Goal: Task Accomplishment & Management: Manage account settings

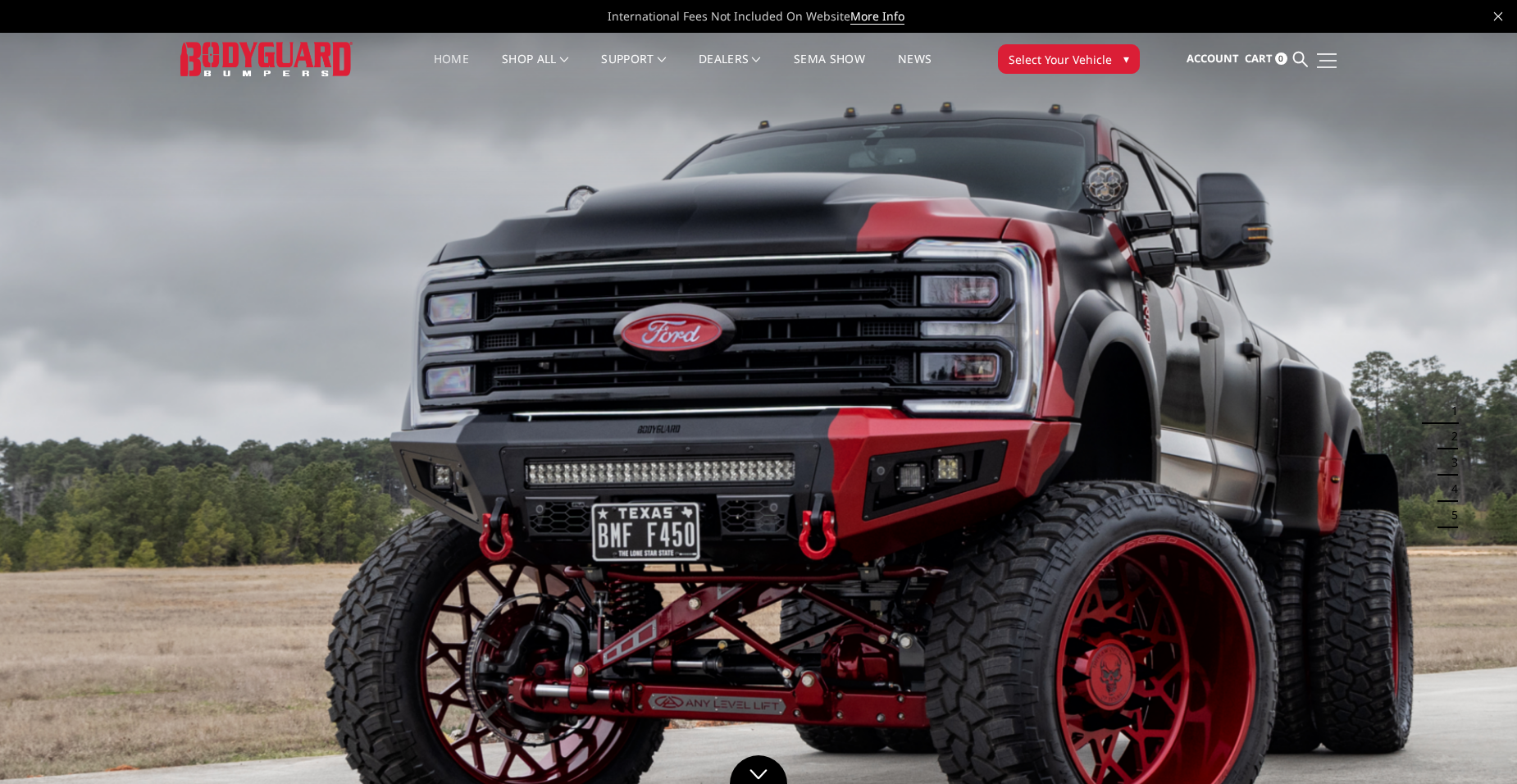
click at [1329, 59] on link at bounding box center [1326, 61] width 23 height 18
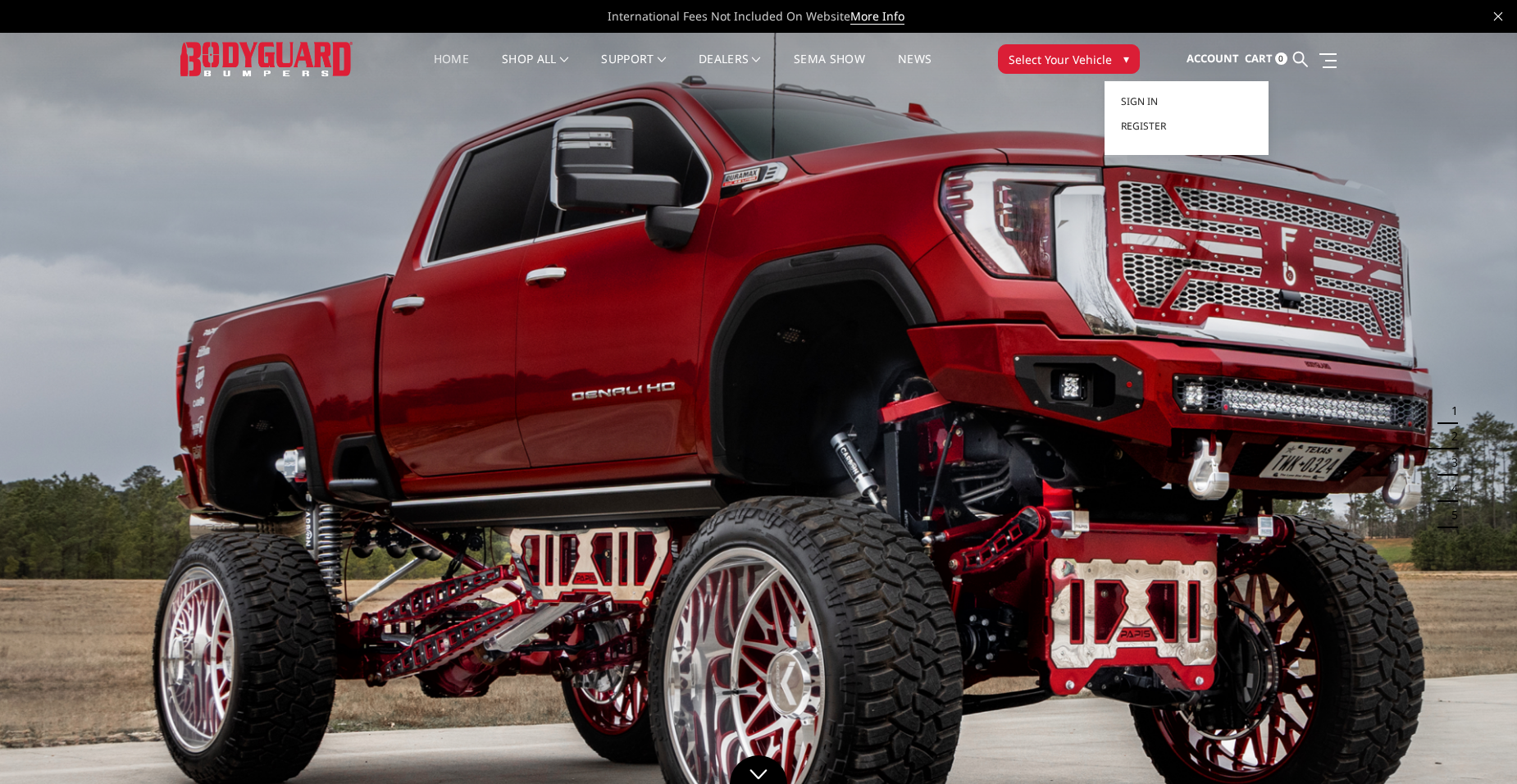
click at [1239, 60] on span "Account" at bounding box center [1213, 58] width 53 height 15
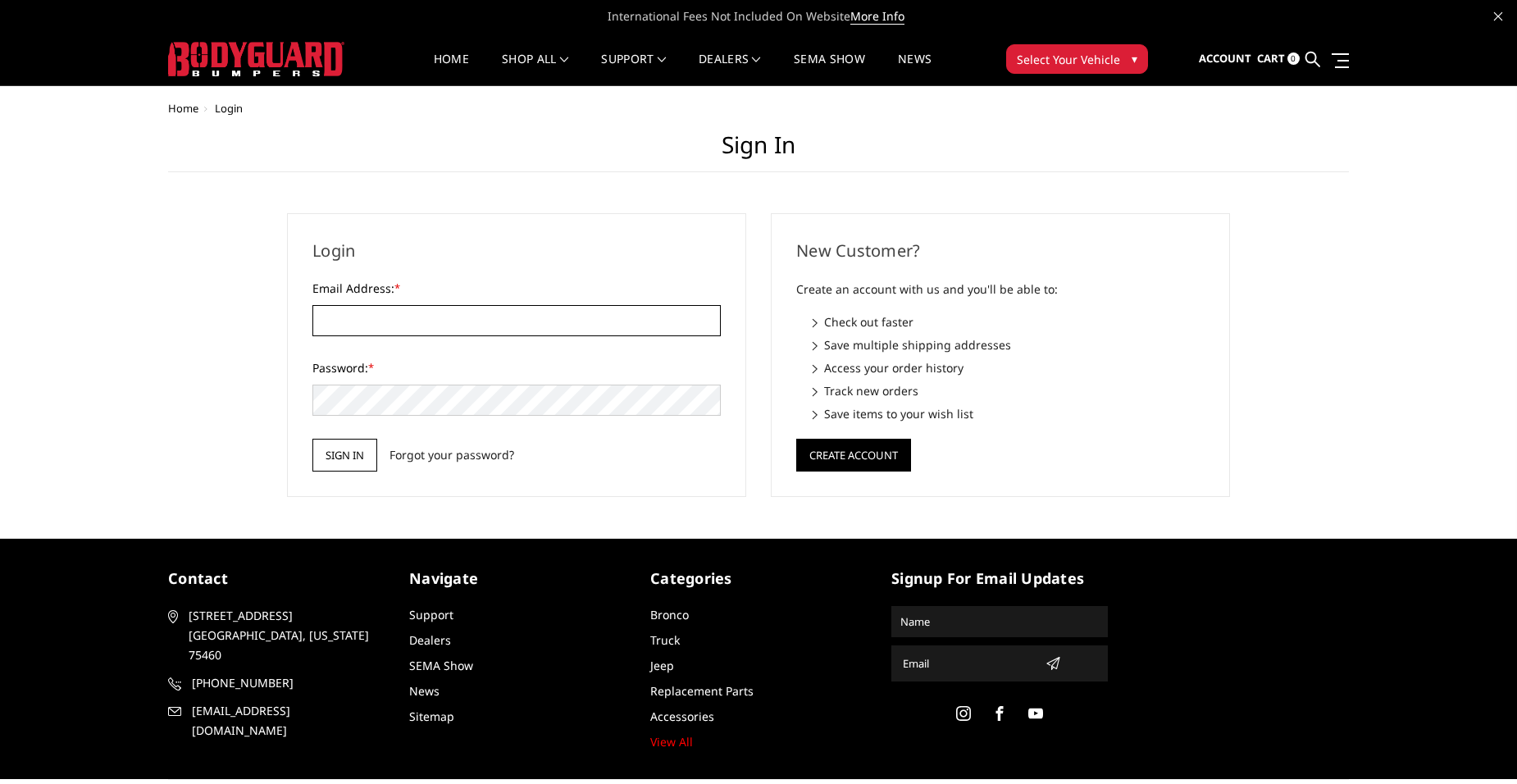
type input "[PERSON_NAME][EMAIL_ADDRESS][PERSON_NAME][DOMAIN_NAME]"
click at [344, 461] on input "Sign in" at bounding box center [345, 455] width 64 height 33
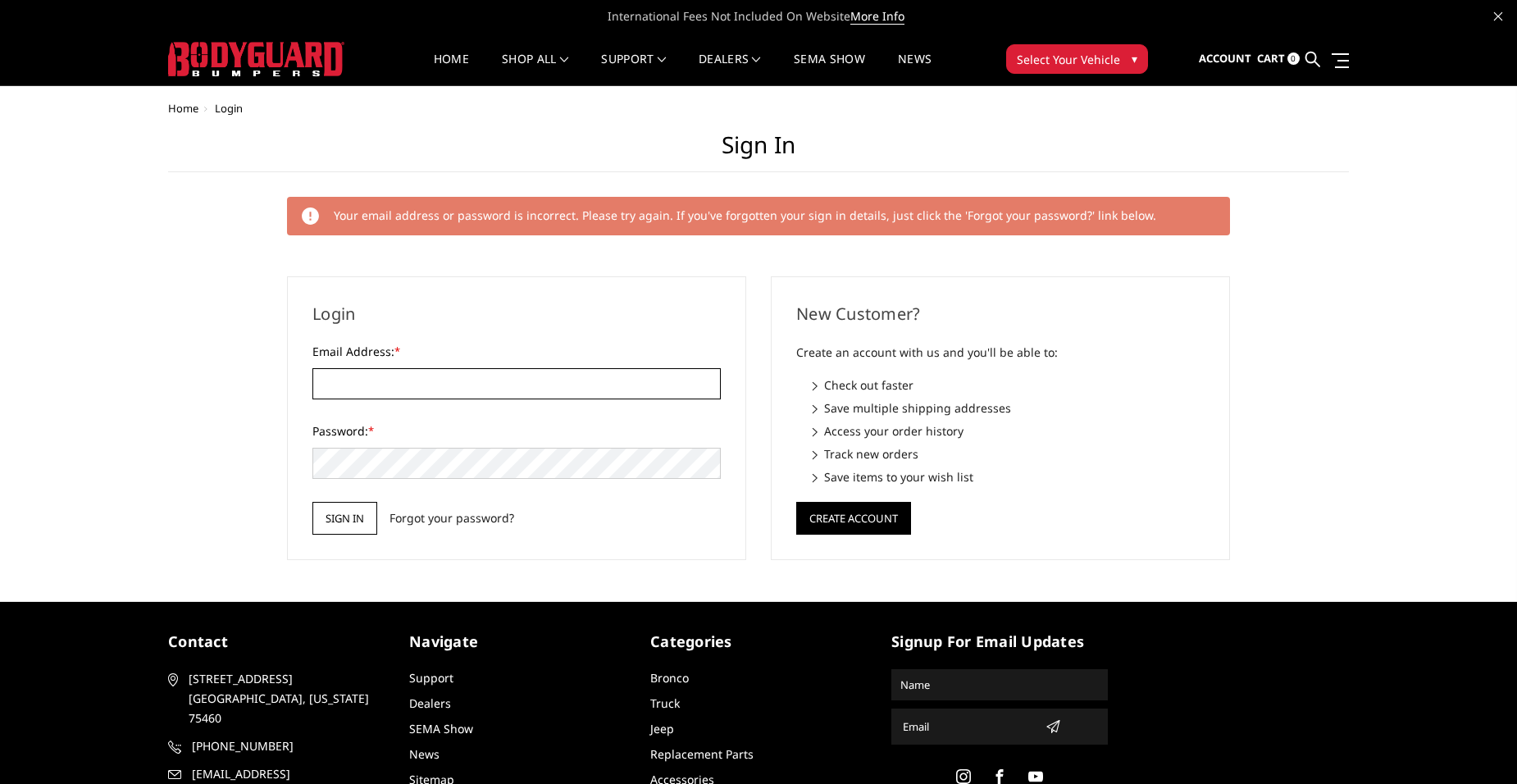
type input "[PERSON_NAME][EMAIL_ADDRESS][PERSON_NAME][DOMAIN_NAME]"
click at [349, 520] on input "Sign in" at bounding box center [345, 518] width 64 height 33
type input "dwane.ahrens@gmail.com"
click at [437, 217] on span "Your email address or password is incorrect. Please try again. If you've forgot…" at bounding box center [745, 215] width 822 height 16
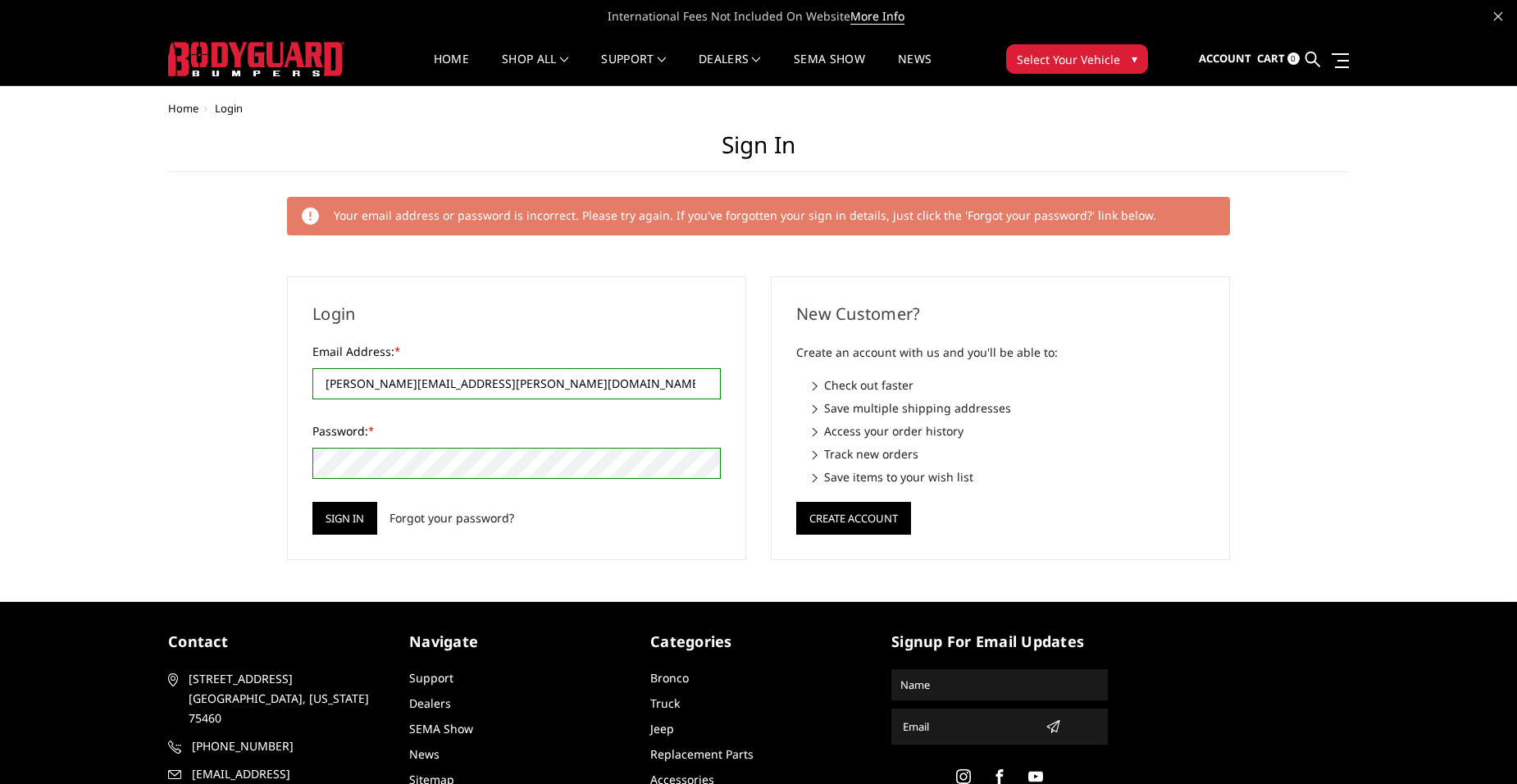
click at [183, 103] on span "Home" at bounding box center [183, 107] width 30 height 15
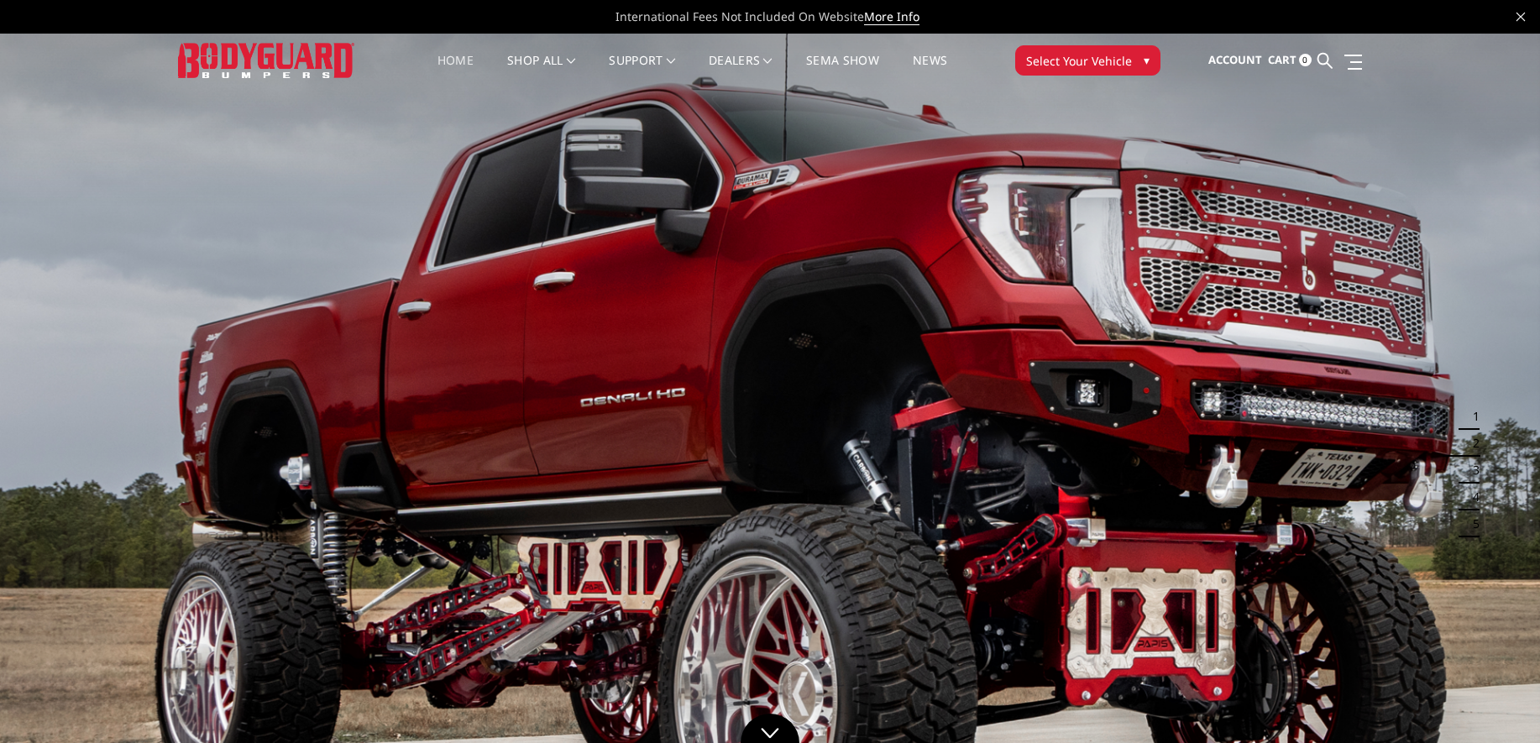
drag, startPoint x: 1072, startPoint y: 233, endPoint x: 836, endPoint y: -334, distance: 614.6
drag, startPoint x: 975, startPoint y: 107, endPoint x: 907, endPoint y: -288, distance: 401.2
drag, startPoint x: 907, startPoint y: -288, endPoint x: 861, endPoint y: 84, distance: 374.6
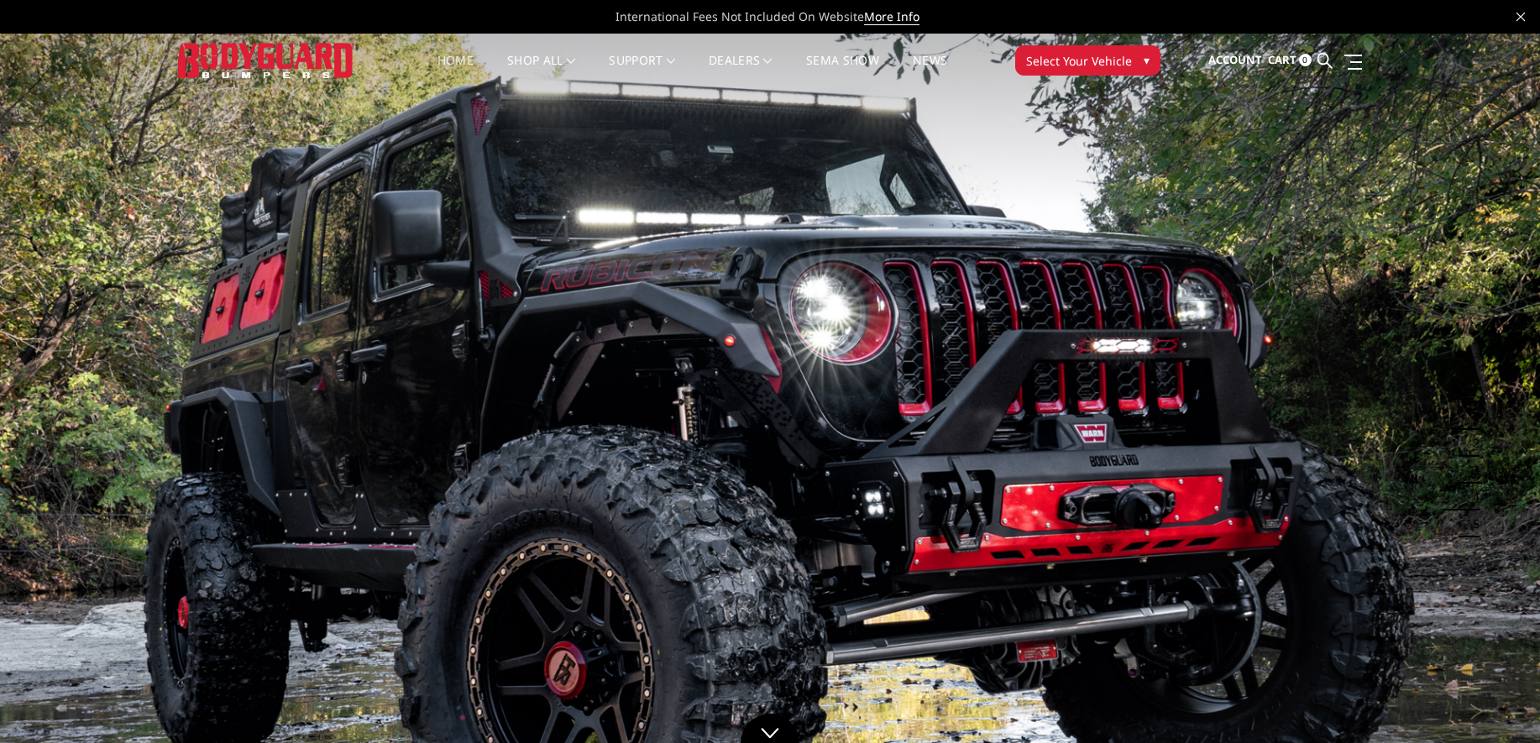
drag, startPoint x: 861, startPoint y: 84, endPoint x: 841, endPoint y: -235, distance: 319.6
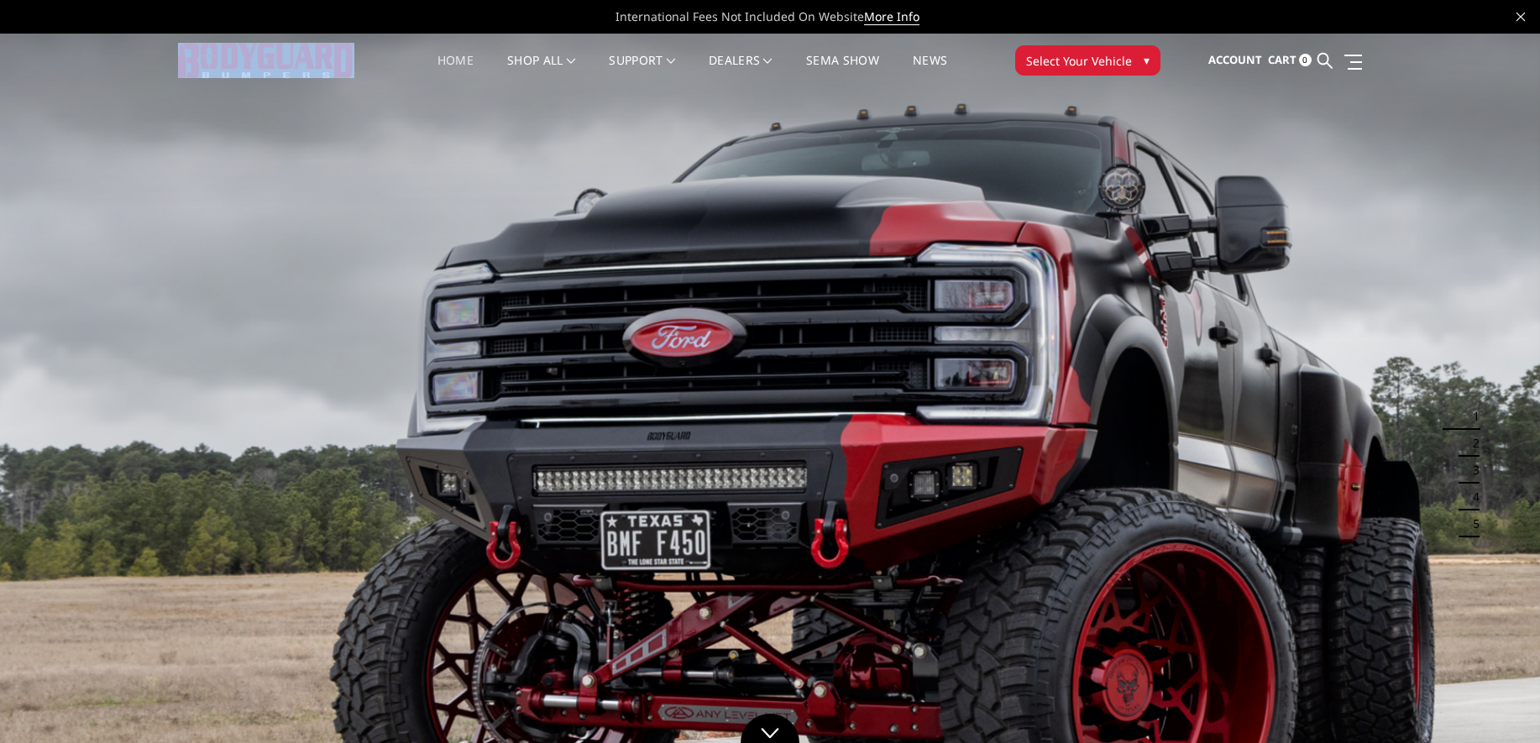
drag, startPoint x: 145, startPoint y: 35, endPoint x: 355, endPoint y: 35, distance: 209.9
click at [355, 35] on header "International Fees Not Included On Website More Info Home shop all Bronco [DATE…" at bounding box center [770, 43] width 1540 height 87
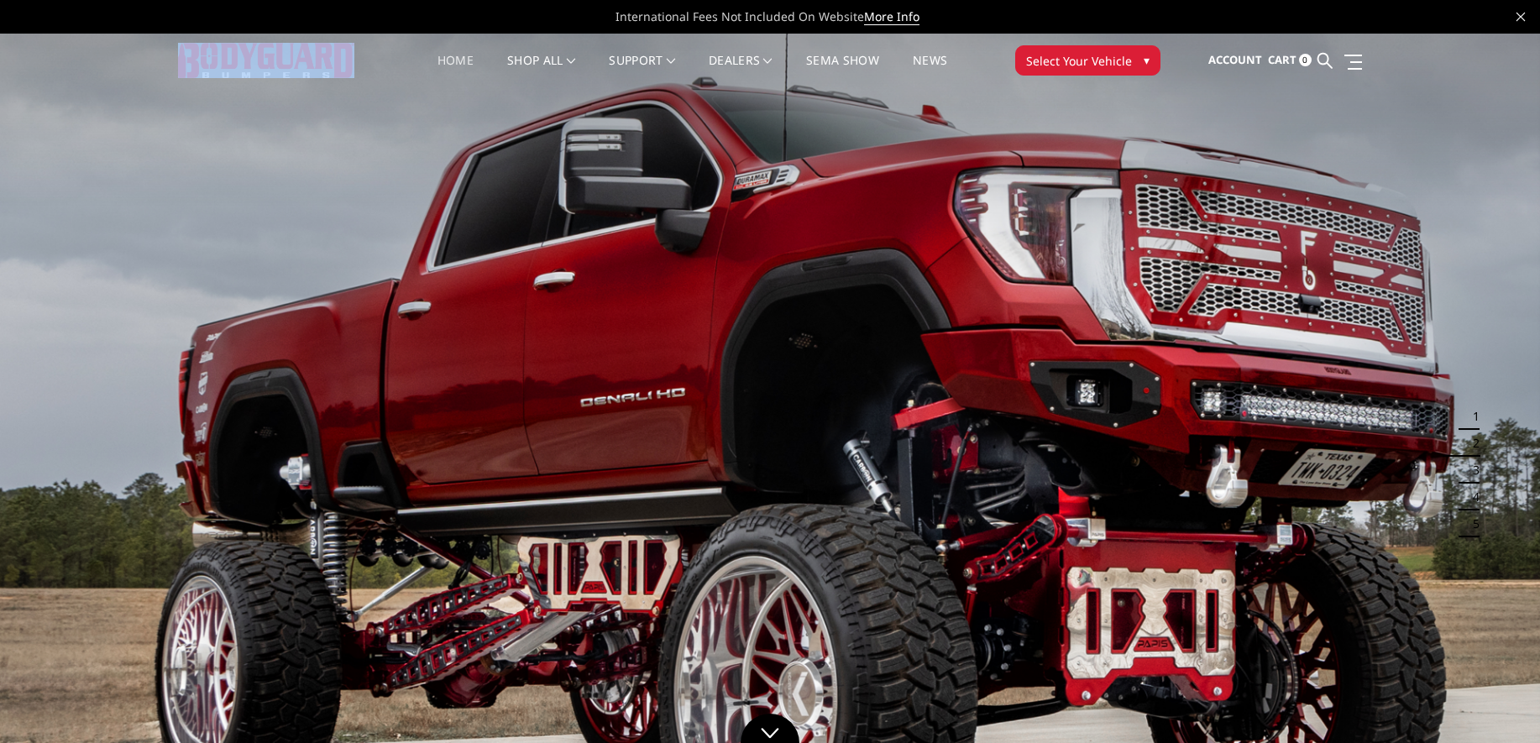
drag, startPoint x: 332, startPoint y: 54, endPoint x: 810, endPoint y: -359, distance: 631.5
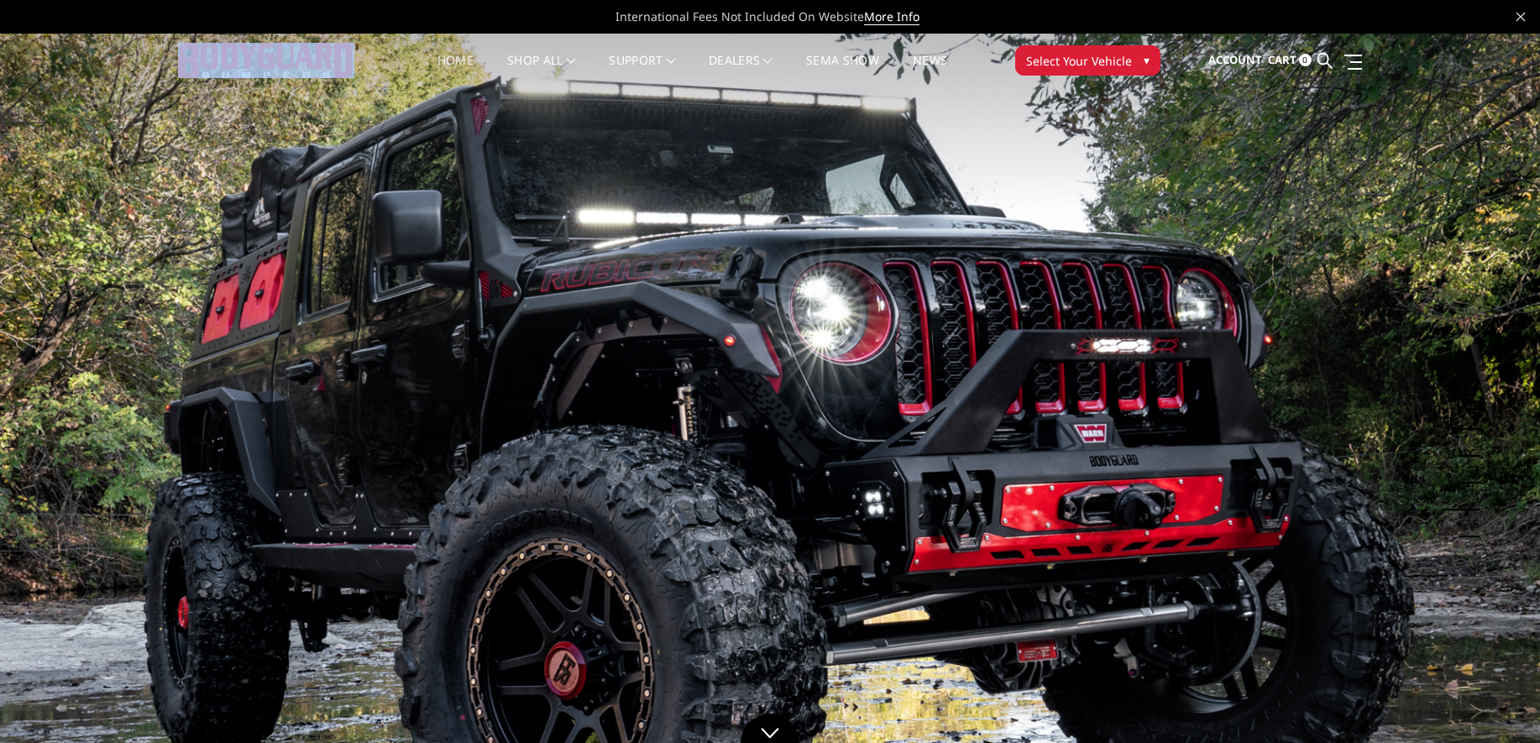
click at [247, 48] on img at bounding box center [266, 60] width 176 height 34
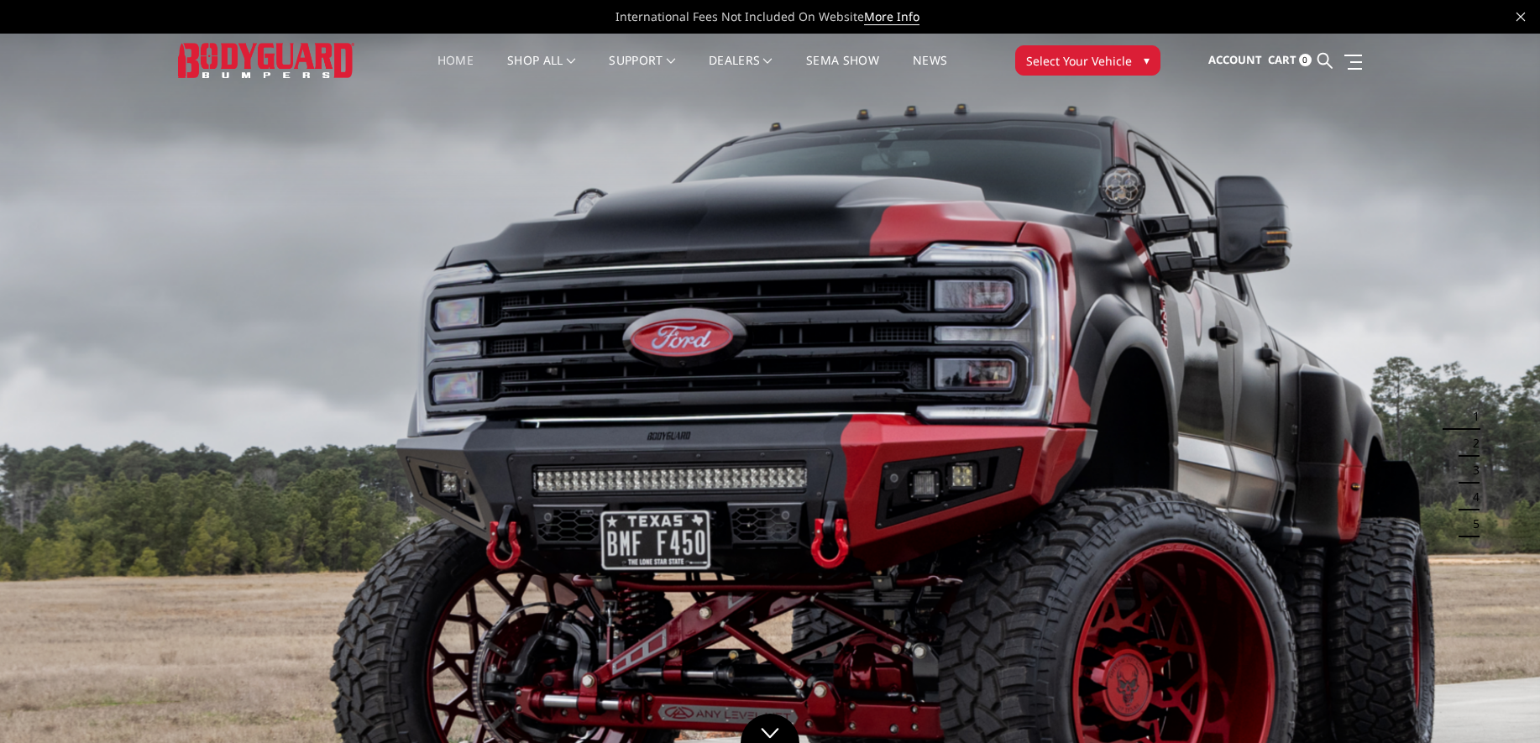
click at [269, 60] on img at bounding box center [266, 60] width 176 height 34
drag, startPoint x: 165, startPoint y: 46, endPoint x: 382, endPoint y: 84, distance: 220.7
click at [382, 84] on header "International Fees Not Included On Website More Info Home shop all Bronco [DATE…" at bounding box center [770, 43] width 1540 height 87
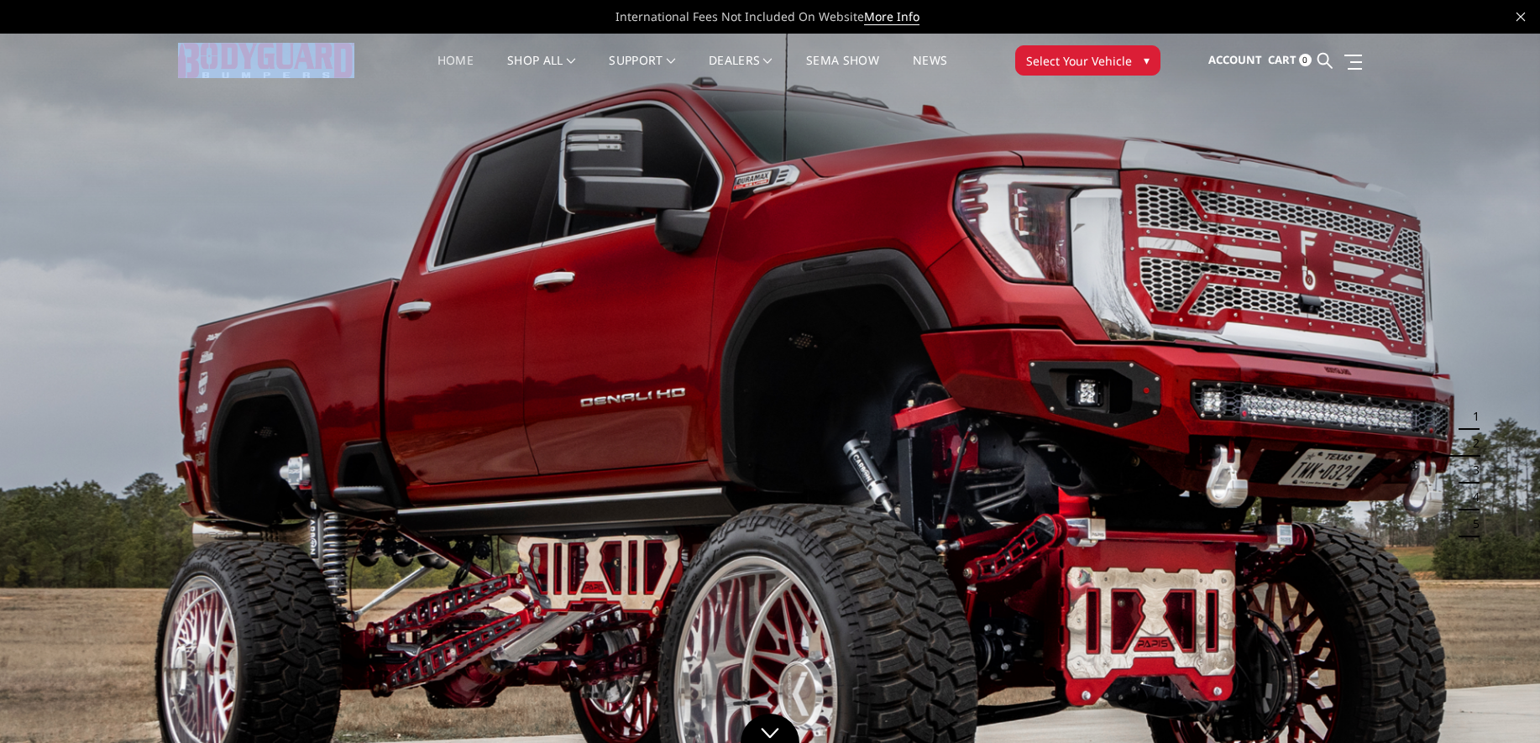
copy div
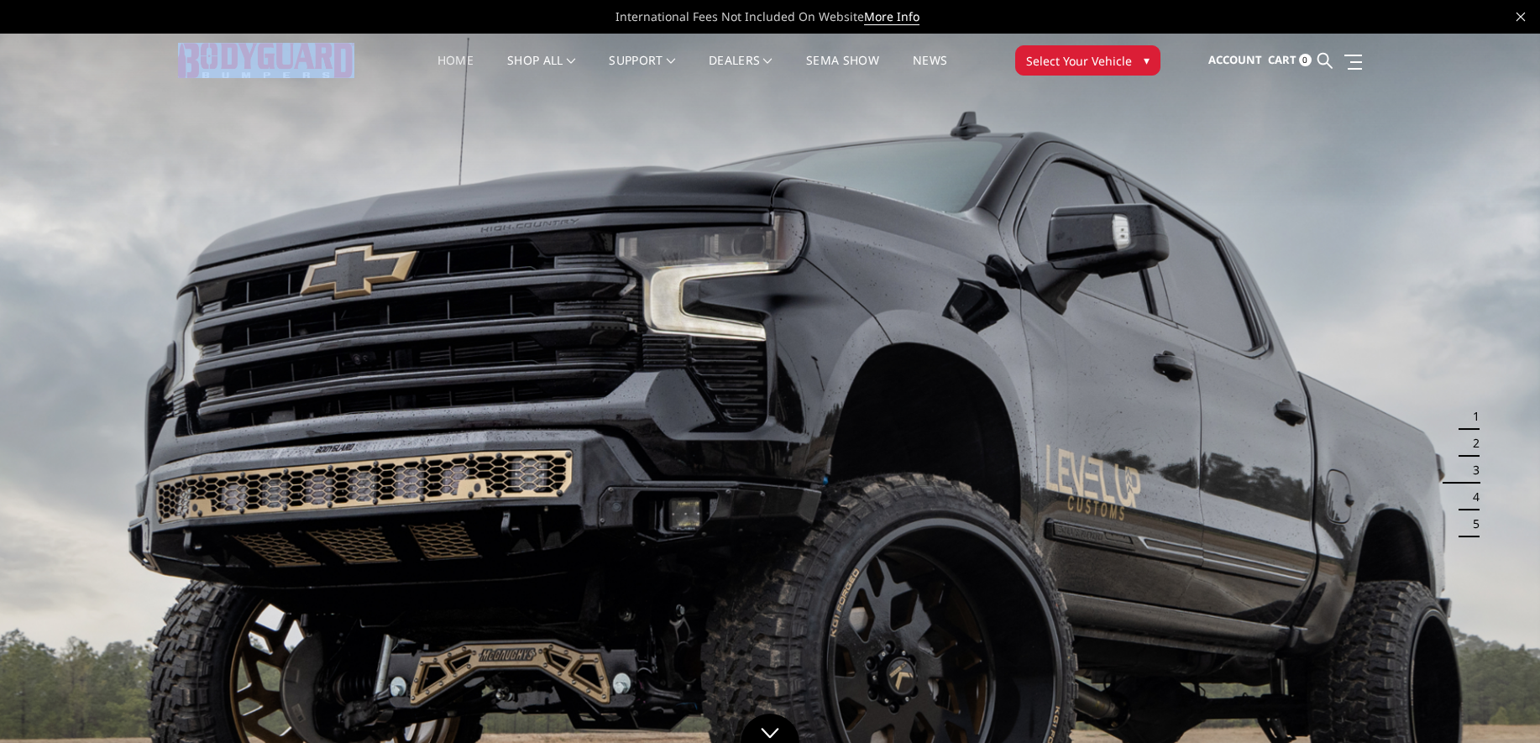
click at [256, 65] on img at bounding box center [266, 60] width 176 height 34
drag, startPoint x: 166, startPoint y: 44, endPoint x: 356, endPoint y: 51, distance: 189.9
click at [356, 51] on header "International Fees Not Included On Website More Info Home shop all Bronco [DATE…" at bounding box center [770, 43] width 1540 height 87
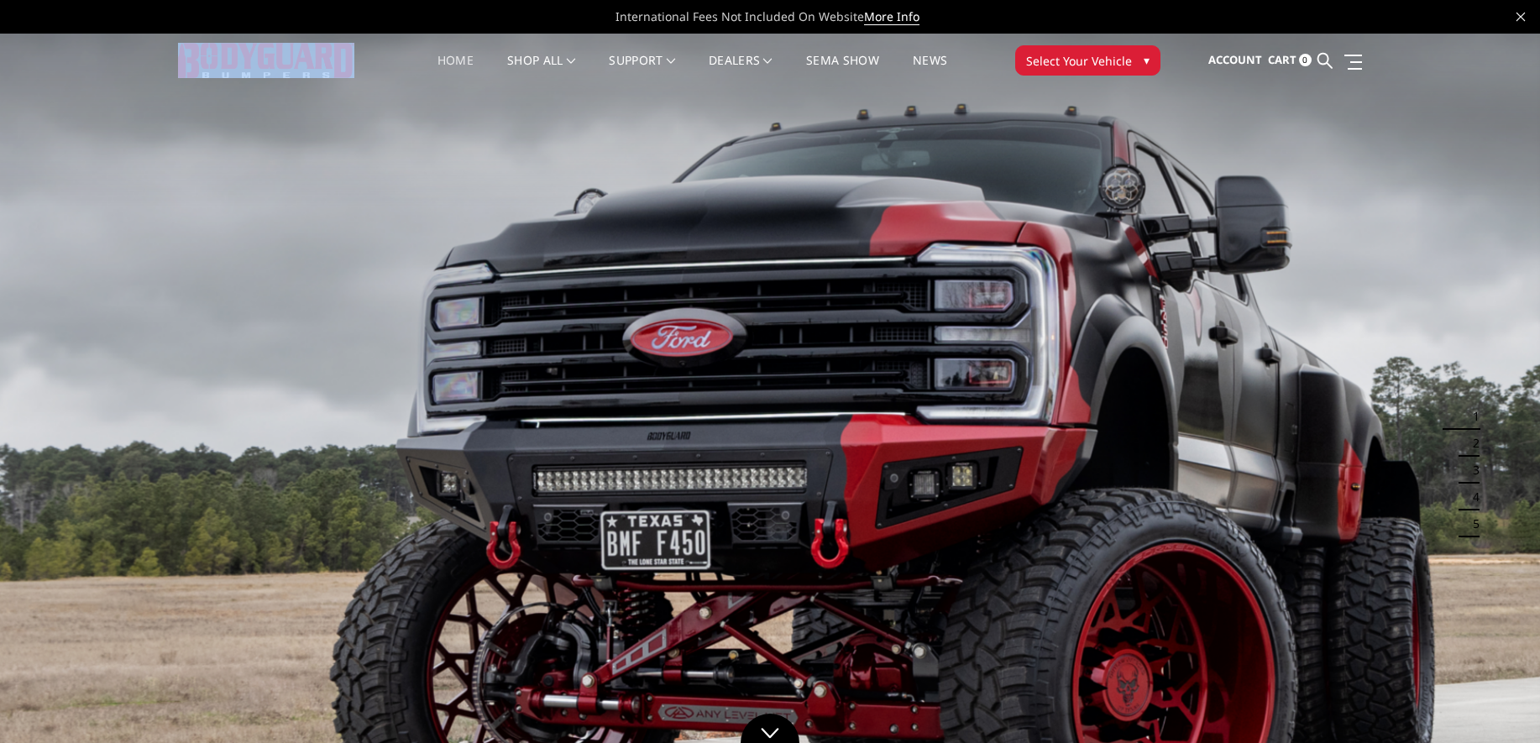
drag, startPoint x: 356, startPoint y: 51, endPoint x: 280, endPoint y: 72, distance: 78.4
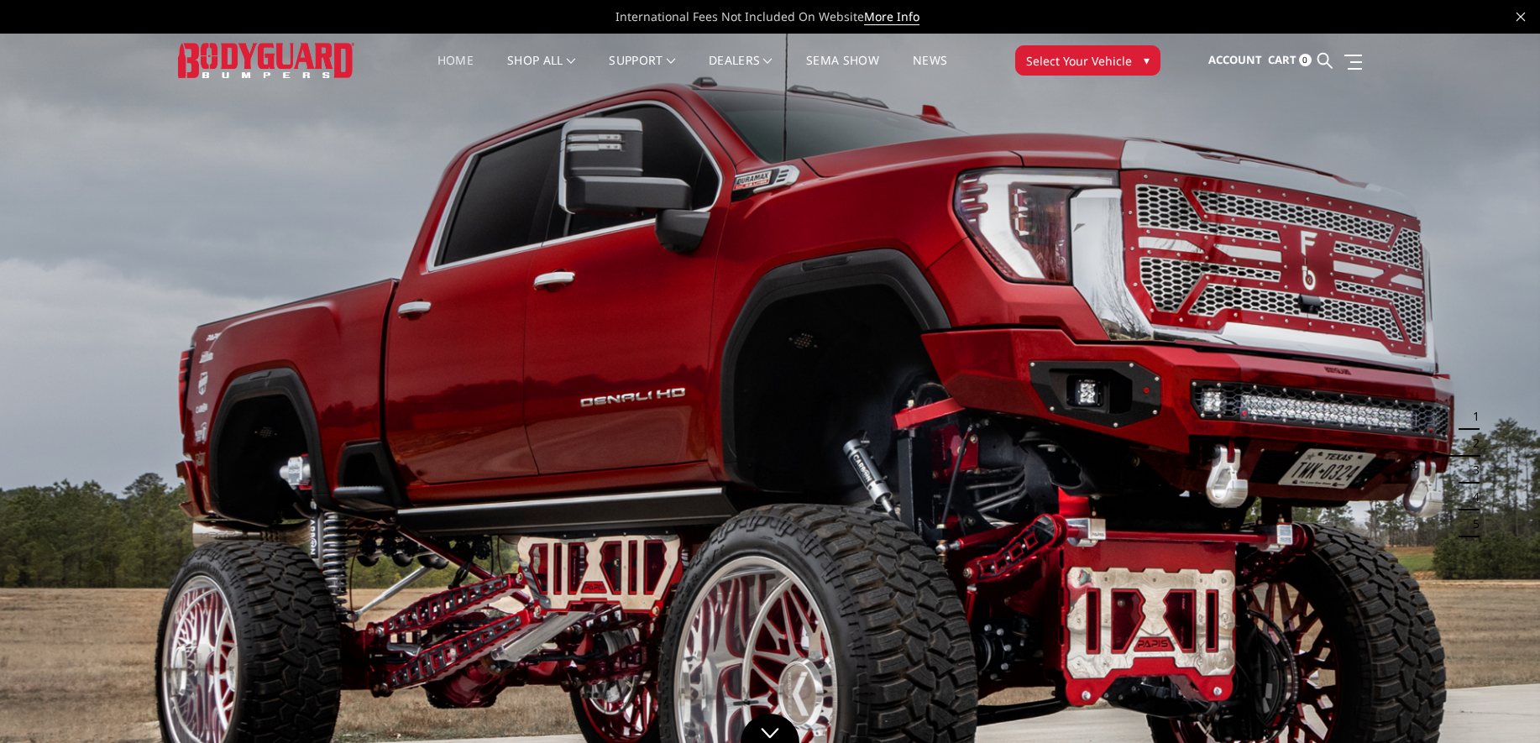
drag, startPoint x: 280, startPoint y: 72, endPoint x: 216, endPoint y: 158, distance: 107.3
